Goal: Task Accomplishment & Management: Manage account settings

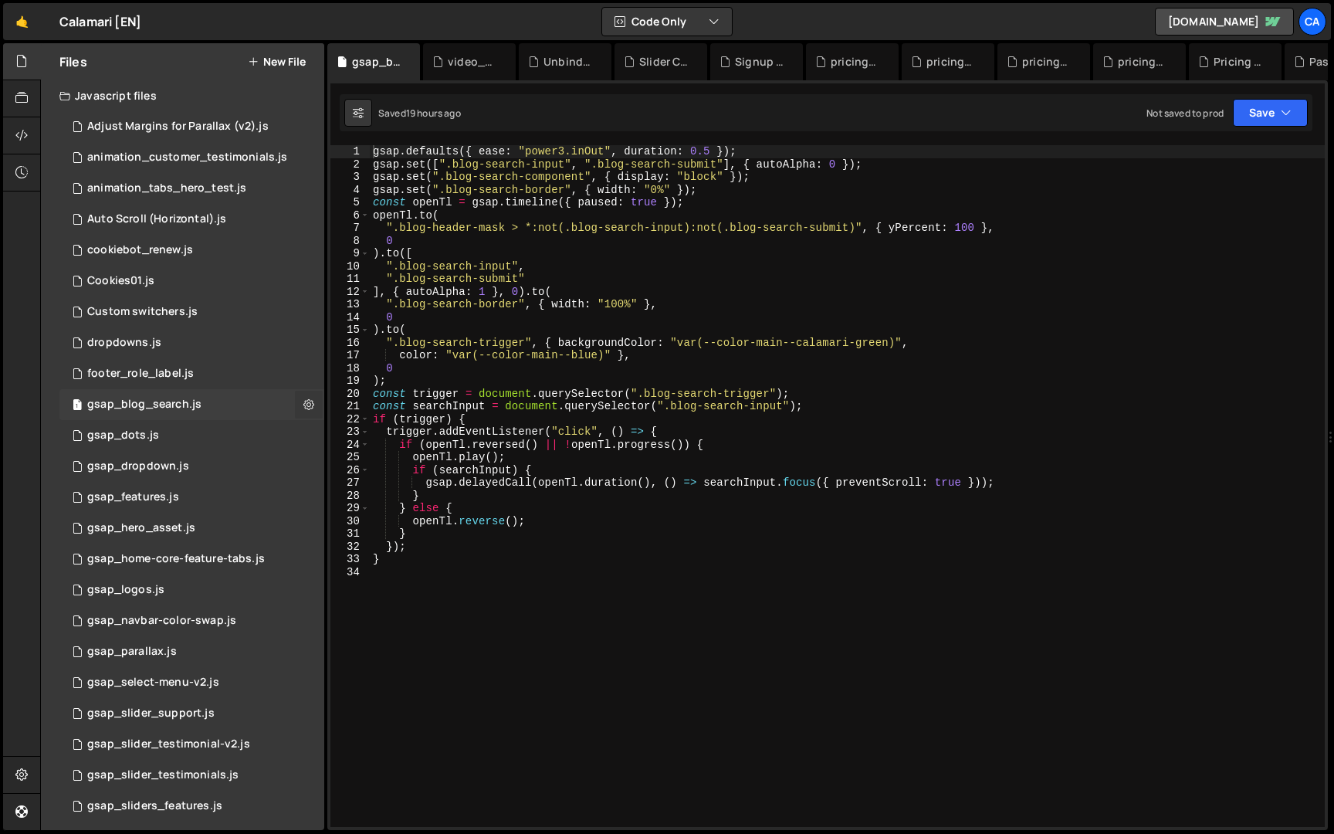
click at [303, 402] on icon at bounding box center [308, 404] width 11 height 15
type input "gsap_blog_search"
radio input "true"
checkbox input "true"
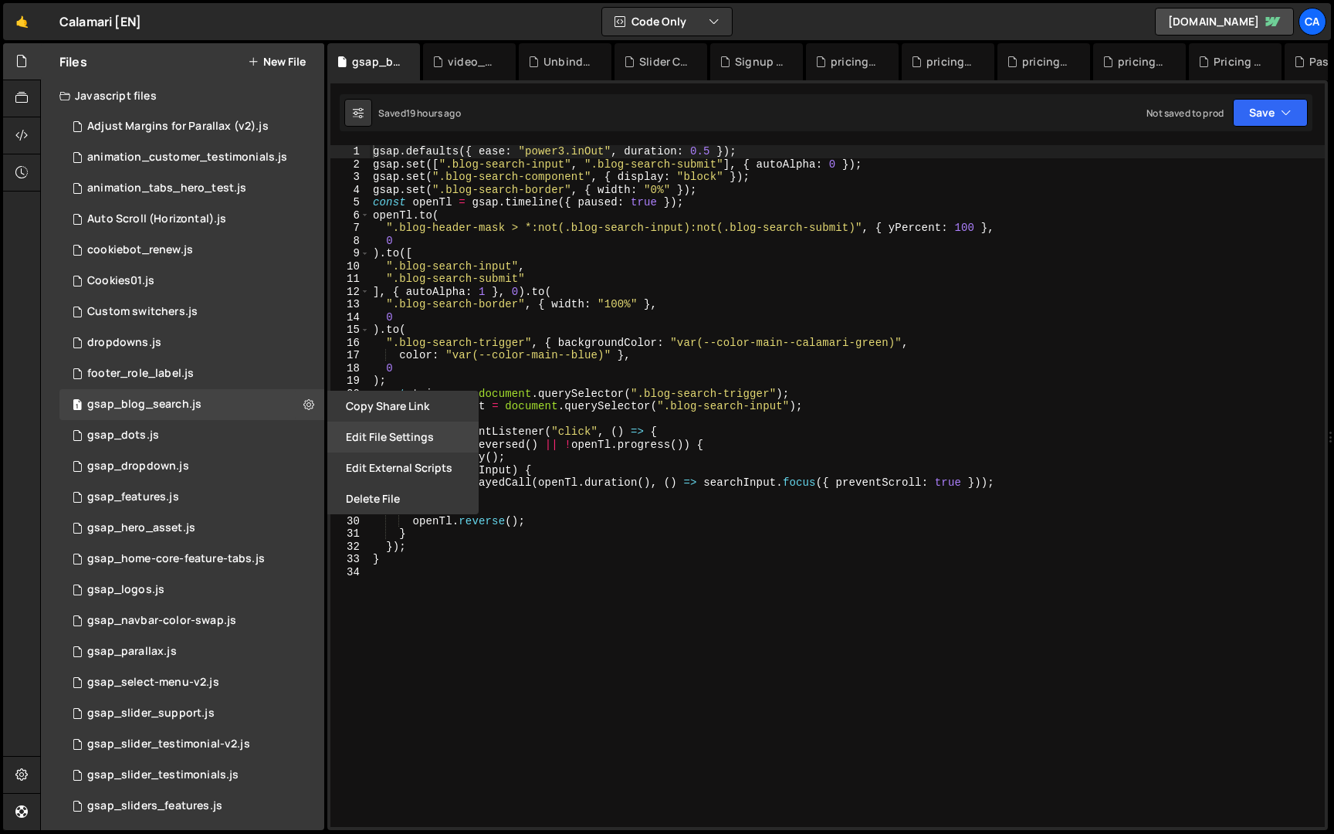
click at [385, 443] on button "Edit File Settings" at bounding box center [402, 437] width 151 height 31
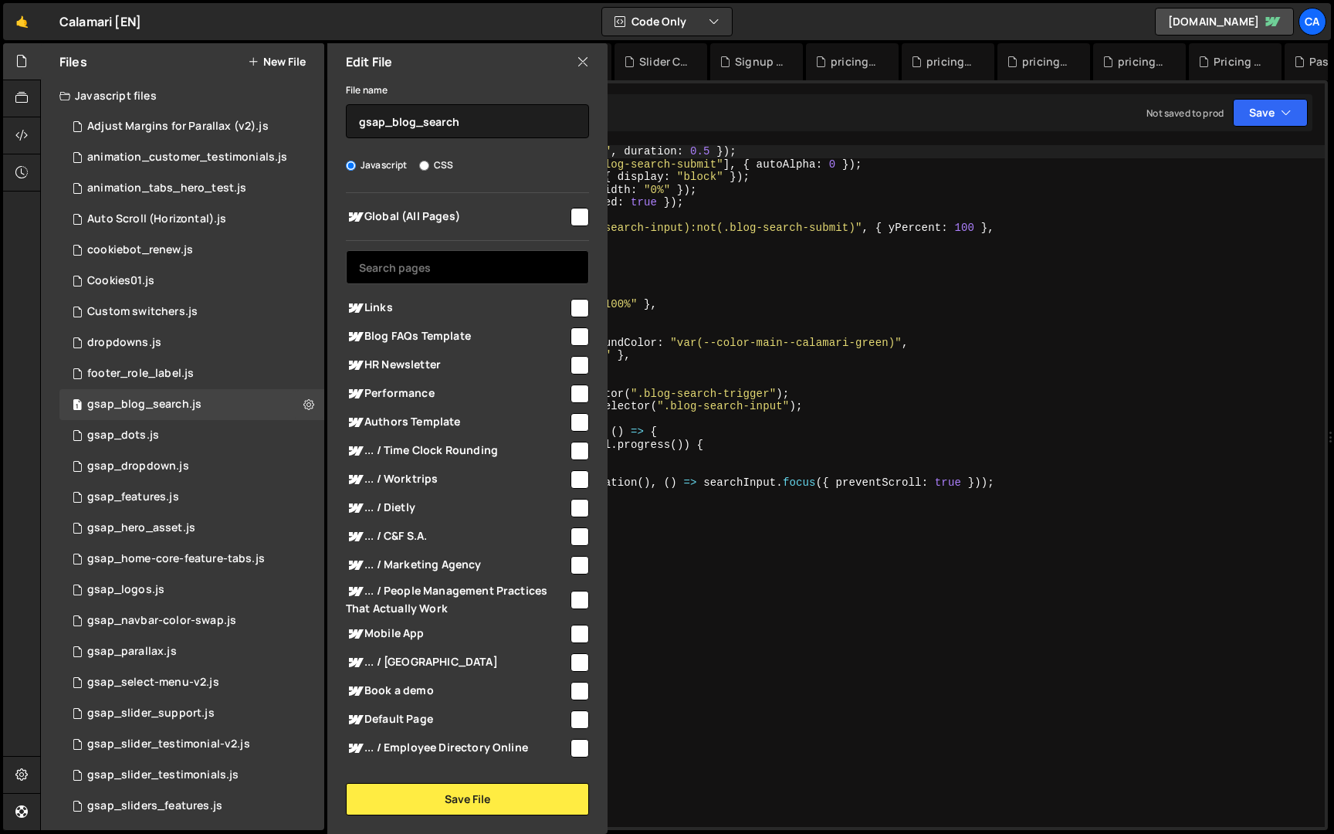
click at [501, 264] on input "text" at bounding box center [467, 267] width 243 height 34
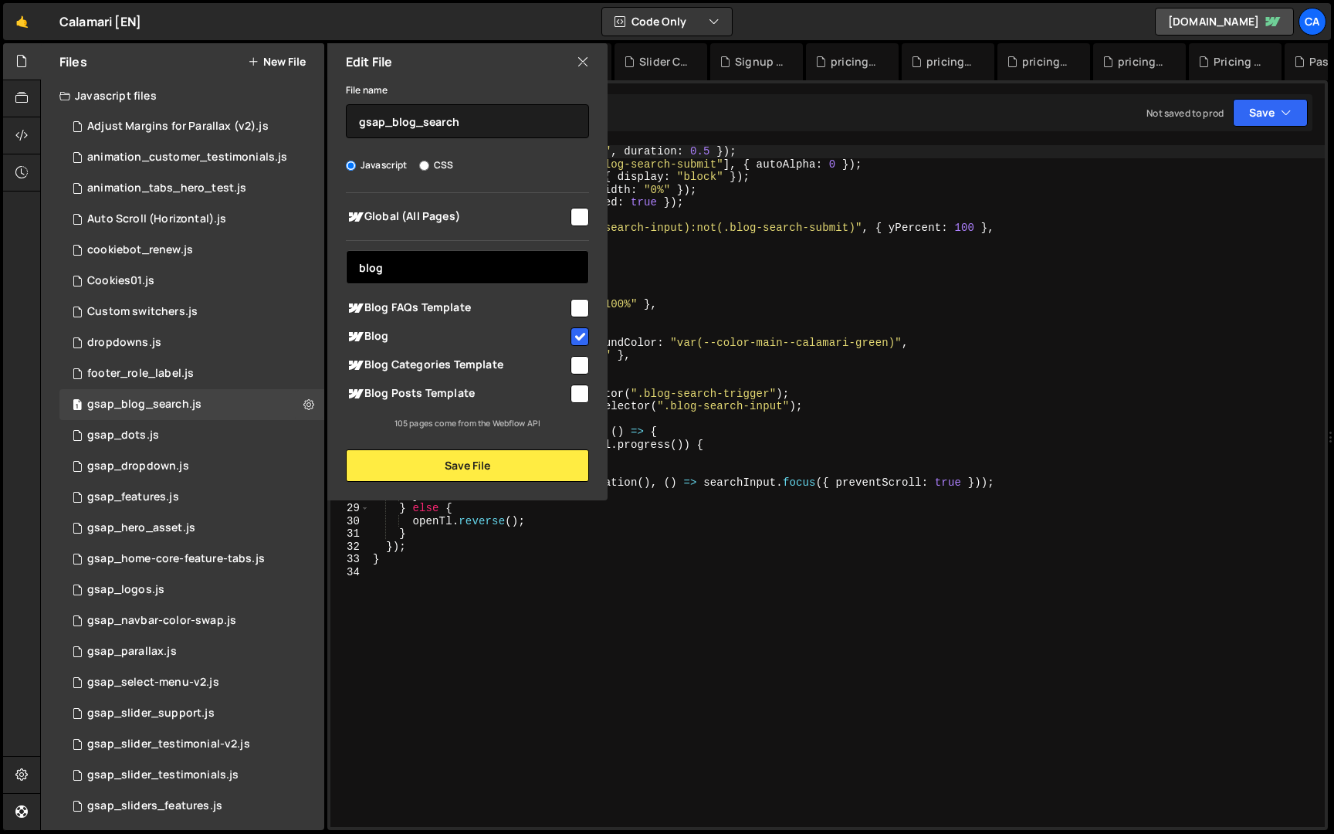
type input "blog"
click at [571, 364] on input "checkbox" at bounding box center [580, 365] width 19 height 19
checkbox input "true"
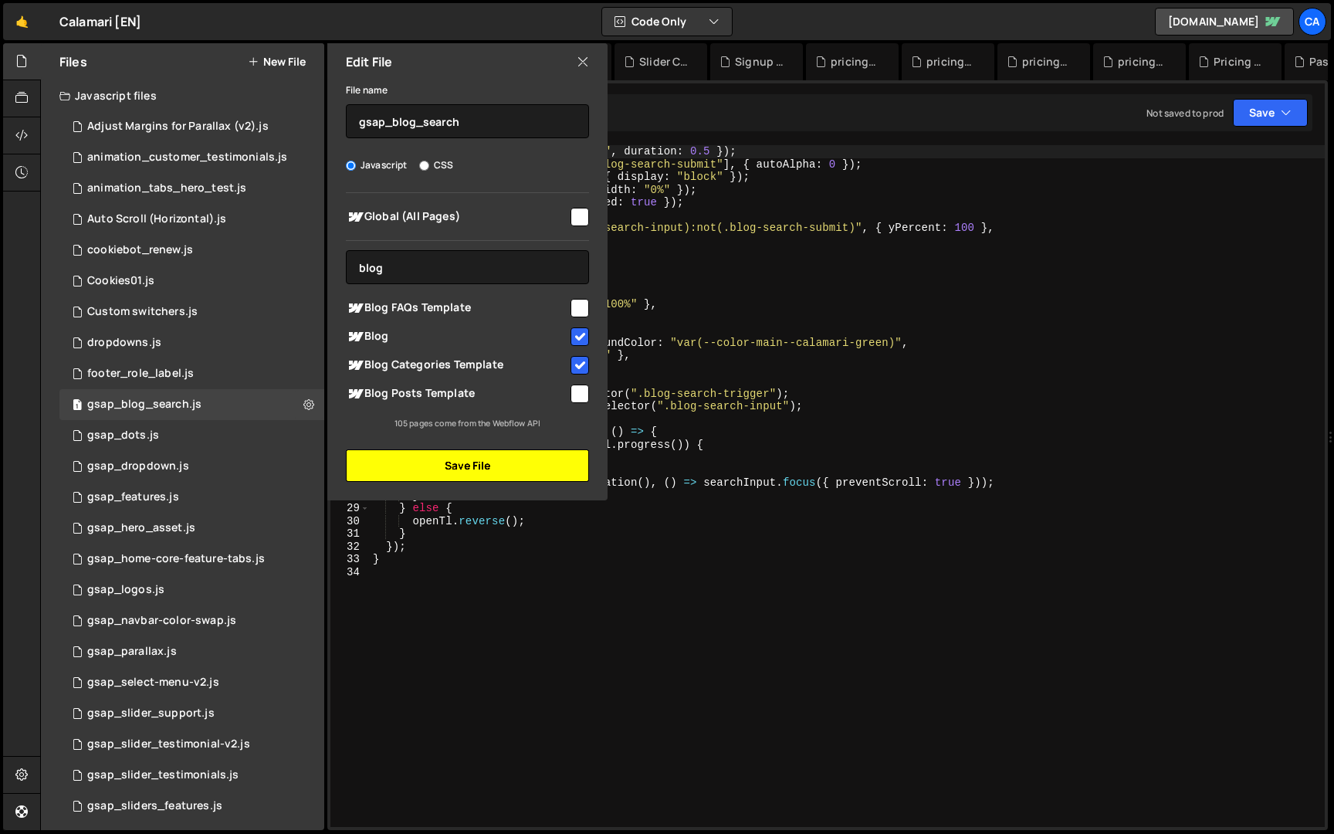
click at [547, 463] on button "Save File" at bounding box center [467, 465] width 243 height 32
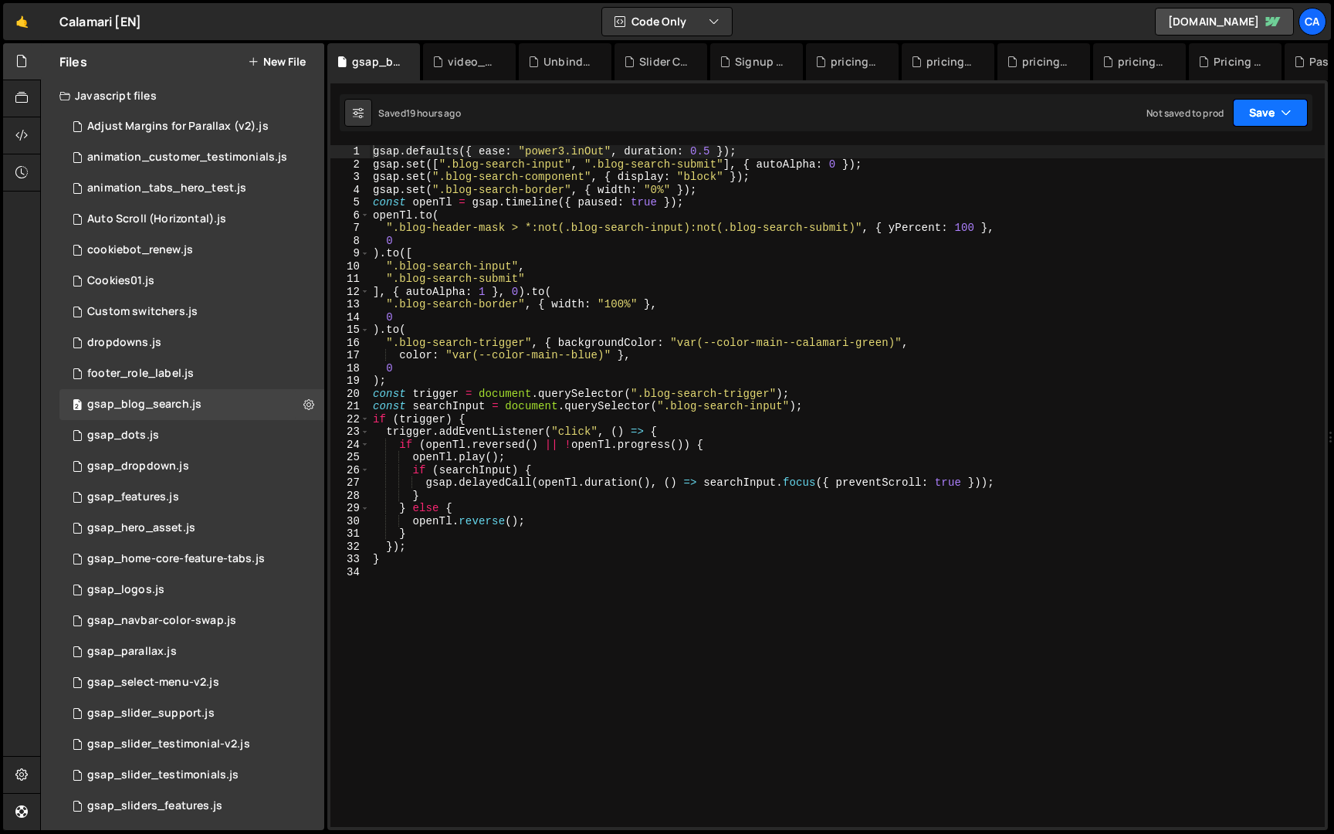
click at [1244, 105] on button "Save" at bounding box center [1270, 113] width 75 height 28
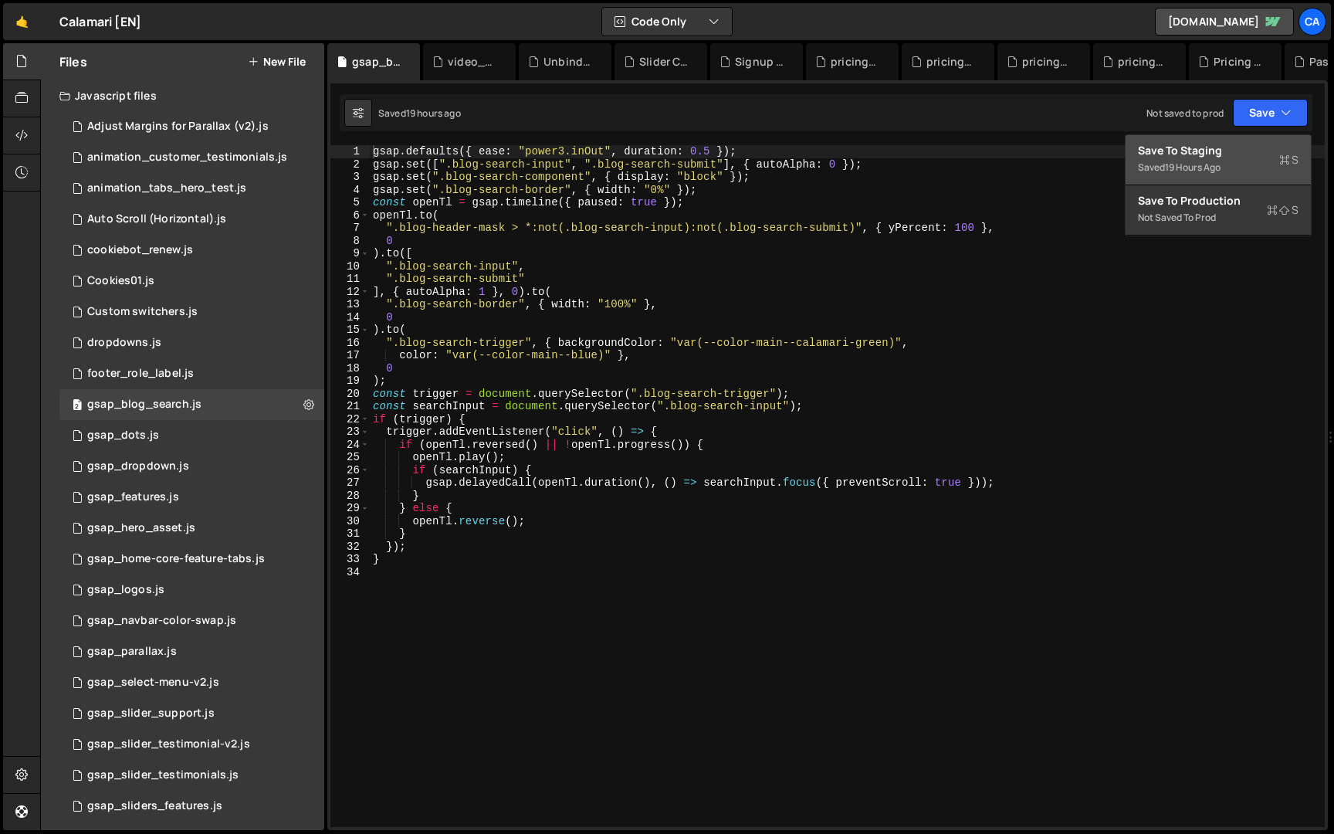
click at [1227, 154] on div "Save to Staging S" at bounding box center [1218, 150] width 161 height 15
